Goal: Task Accomplishment & Management: Use online tool/utility

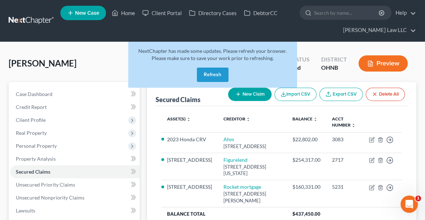
click at [210, 79] on button "Refresh" at bounding box center [213, 75] width 32 height 14
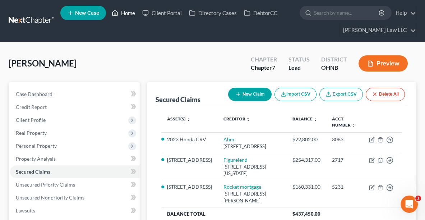
click at [125, 12] on link "Home" at bounding box center [123, 12] width 31 height 13
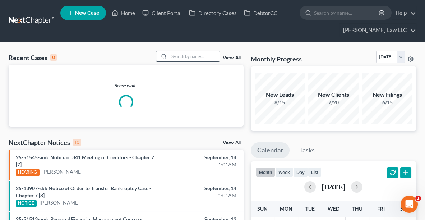
click at [185, 53] on input "search" at bounding box center [194, 56] width 50 height 10
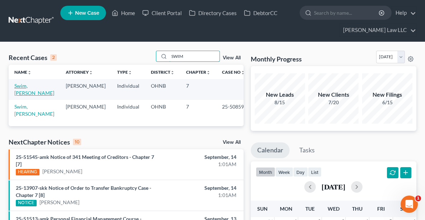
type input "SWIM"
click at [24, 87] on link "Swim, [PERSON_NAME]" at bounding box center [34, 89] width 40 height 13
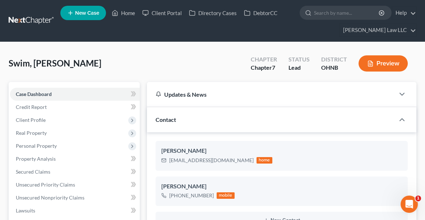
scroll to position [166, 0]
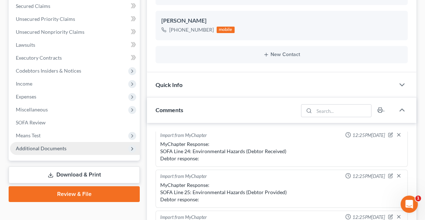
click at [69, 144] on span "Additional Documents" at bounding box center [75, 148] width 130 height 13
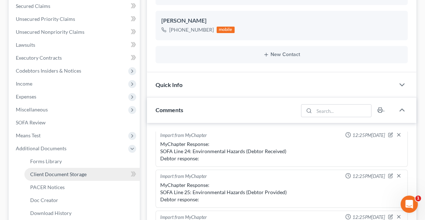
click at [55, 175] on span "Client Document Storage" at bounding box center [58, 174] width 56 height 6
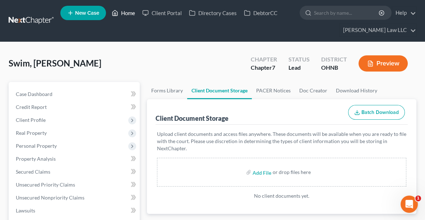
click at [126, 16] on link "Home" at bounding box center [123, 12] width 31 height 13
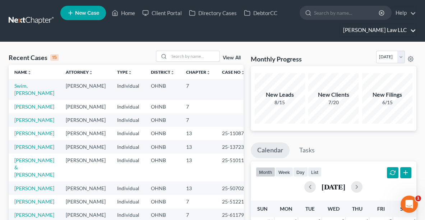
click at [383, 31] on link "[PERSON_NAME] Law LLC" at bounding box center [378, 30] width 77 height 13
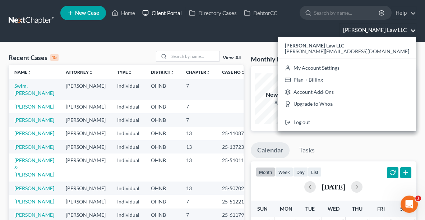
click at [165, 14] on link "Client Portal" at bounding box center [162, 12] width 47 height 13
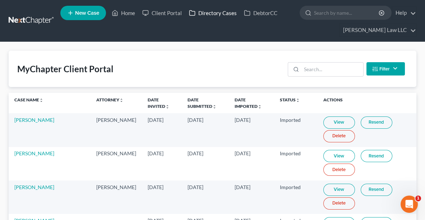
click at [221, 14] on link "Directory Cases" at bounding box center [212, 12] width 55 height 13
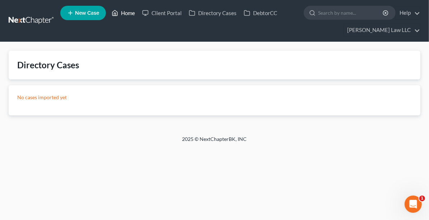
click at [128, 14] on link "Home" at bounding box center [123, 12] width 31 height 13
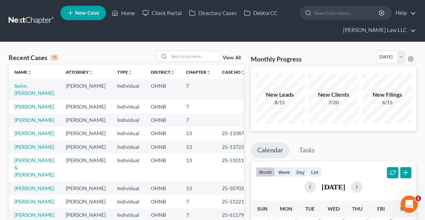
drag, startPoint x: 231, startPoint y: 57, endPoint x: 225, endPoint y: 59, distance: 5.9
click at [225, 59] on link "View All" at bounding box center [232, 57] width 18 height 5
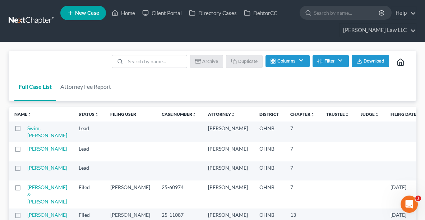
click at [320, 64] on button "Filter" at bounding box center [331, 61] width 36 height 12
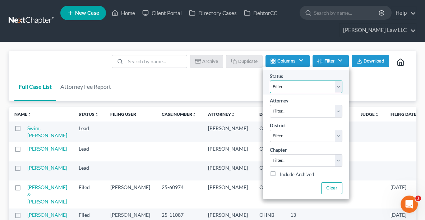
click at [302, 90] on select "Filter... Discharged Discharged & Reported Discharge Litigation Dismissal Notic…" at bounding box center [306, 86] width 73 height 13
click at [270, 80] on select "Filter... Discharged Discharged & Reported Discharge Litigation Dismissal Notic…" at bounding box center [306, 86] width 73 height 13
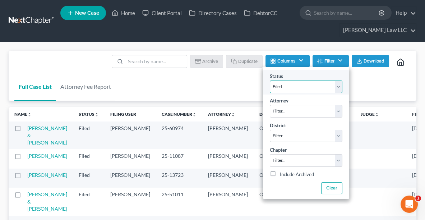
click at [303, 85] on select "Filter... Discharged Discharged & Reported Discharge Litigation Dismissal Notic…" at bounding box center [306, 86] width 73 height 13
click at [270, 80] on select "Filter... Discharged Discharged & Reported Discharge Litigation Dismissal Notic…" at bounding box center [306, 86] width 73 height 13
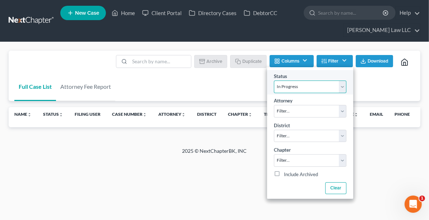
click at [287, 82] on select "Filter... Discharged Discharged & Reported Discharge Litigation Dismissal Notic…" at bounding box center [310, 86] width 73 height 13
click at [274, 80] on select "Filter... Discharged Discharged & Reported Discharge Litigation Dismissal Notic…" at bounding box center [310, 86] width 73 height 13
click at [291, 86] on select "Filter... Discharged Discharged & Reported Discharge Litigation Dismissal Notic…" at bounding box center [310, 86] width 73 height 13
click at [274, 80] on select "Filter... Discharged Discharged & Reported Discharge Litigation Dismissal Notic…" at bounding box center [310, 86] width 73 height 13
click at [297, 85] on select "Filter... Discharged Discharged & Reported Discharge Litigation Dismissal Notic…" at bounding box center [310, 86] width 73 height 13
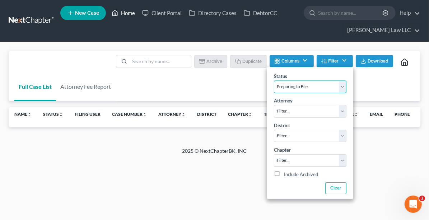
select select "21"
click at [124, 11] on link "Home" at bounding box center [123, 12] width 31 height 13
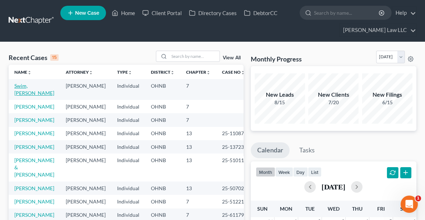
click at [20, 86] on link "Swim, [PERSON_NAME]" at bounding box center [34, 89] width 40 height 13
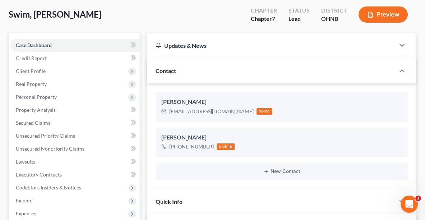
scroll to position [22, 0]
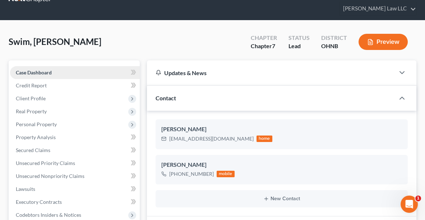
click at [37, 74] on span "Case Dashboard" at bounding box center [34, 72] width 36 height 6
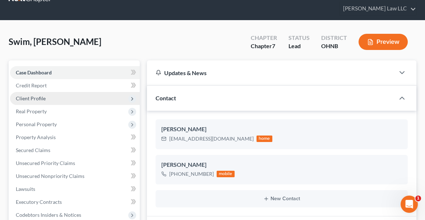
click at [34, 97] on span "Client Profile" at bounding box center [31, 98] width 30 height 6
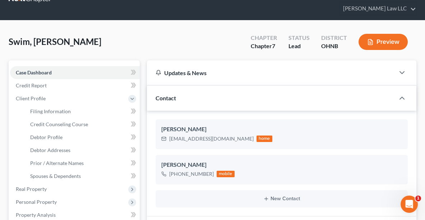
scroll to position [0, 0]
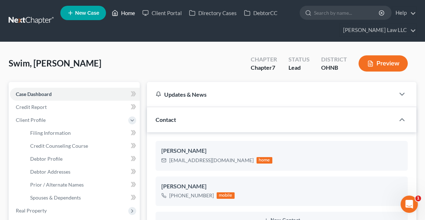
click at [126, 11] on link "Home" at bounding box center [123, 12] width 31 height 13
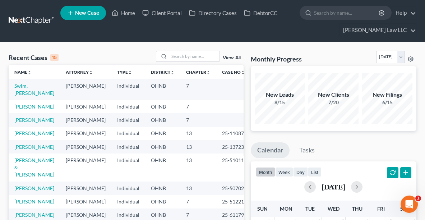
click at [236, 55] on link "View All" at bounding box center [232, 57] width 18 height 5
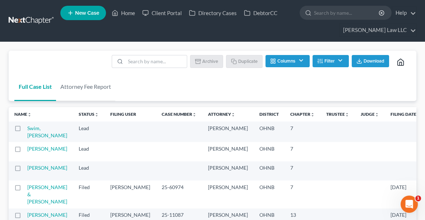
click at [324, 62] on button "Filter" at bounding box center [331, 61] width 36 height 12
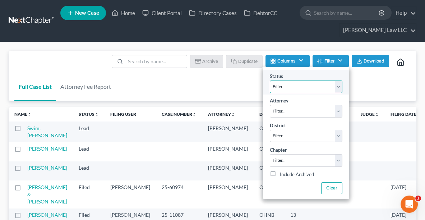
click at [323, 88] on select "Filter... Discharged Discharged & Reported Discharge Litigation Dismissal Notic…" at bounding box center [306, 86] width 73 height 13
select select "10"
click at [270, 80] on select "Filter... Discharged Discharged & Reported Discharge Litigation Dismissal Notic…" at bounding box center [306, 86] width 73 height 13
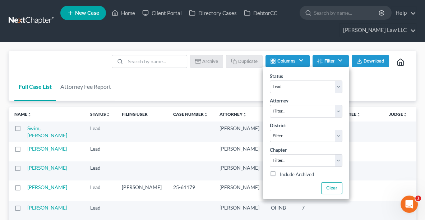
click at [369, 64] on button "Download" at bounding box center [370, 61] width 37 height 12
